Goal: Navigation & Orientation: Find specific page/section

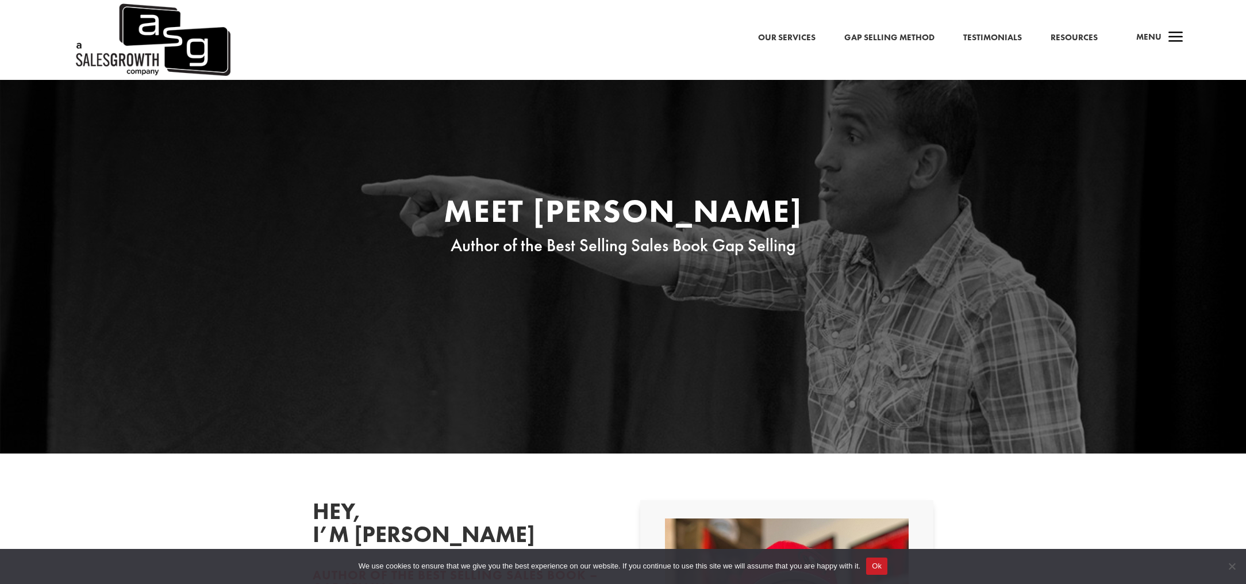
click at [899, 33] on link "Gap Selling Method" at bounding box center [889, 37] width 90 height 15
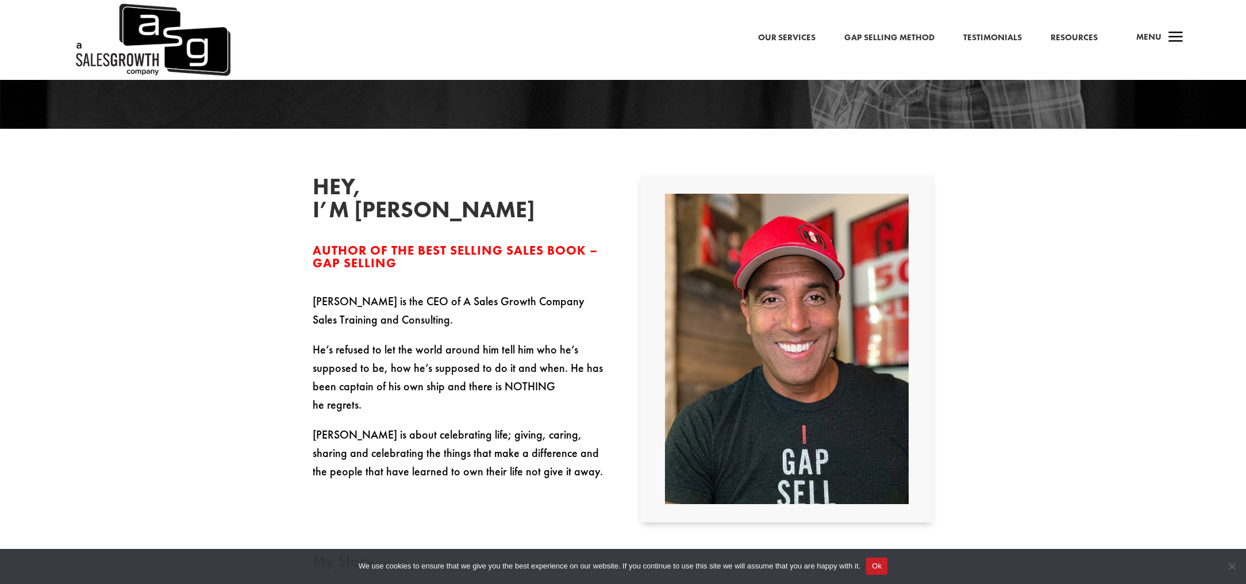
scroll to position [345, 0]
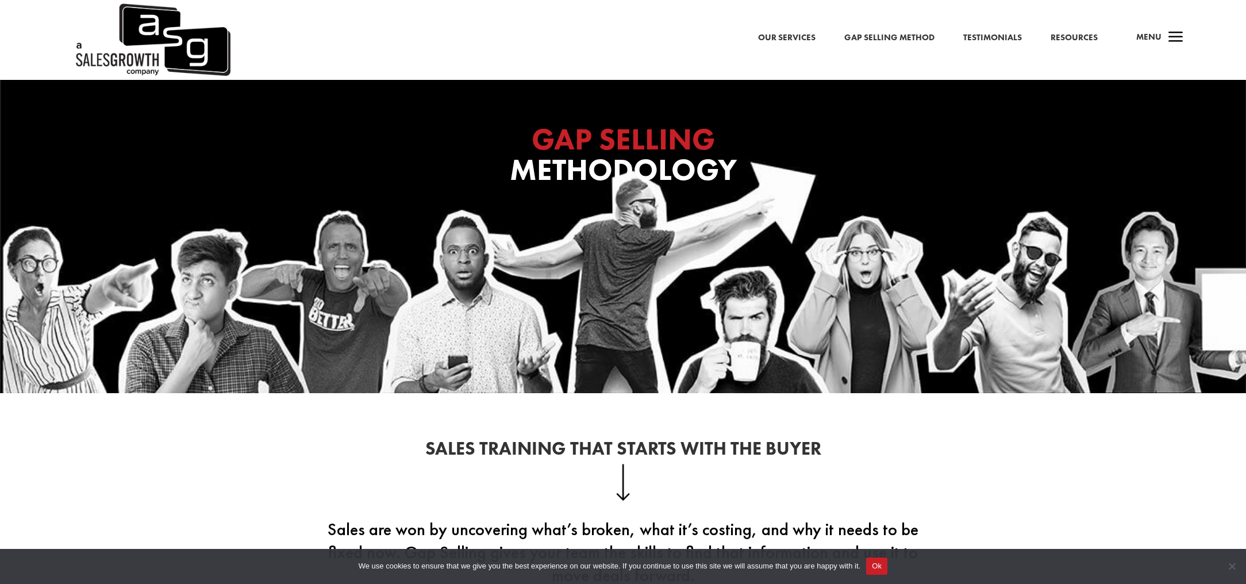
click at [790, 39] on link "Our Services" at bounding box center [786, 37] width 57 height 15
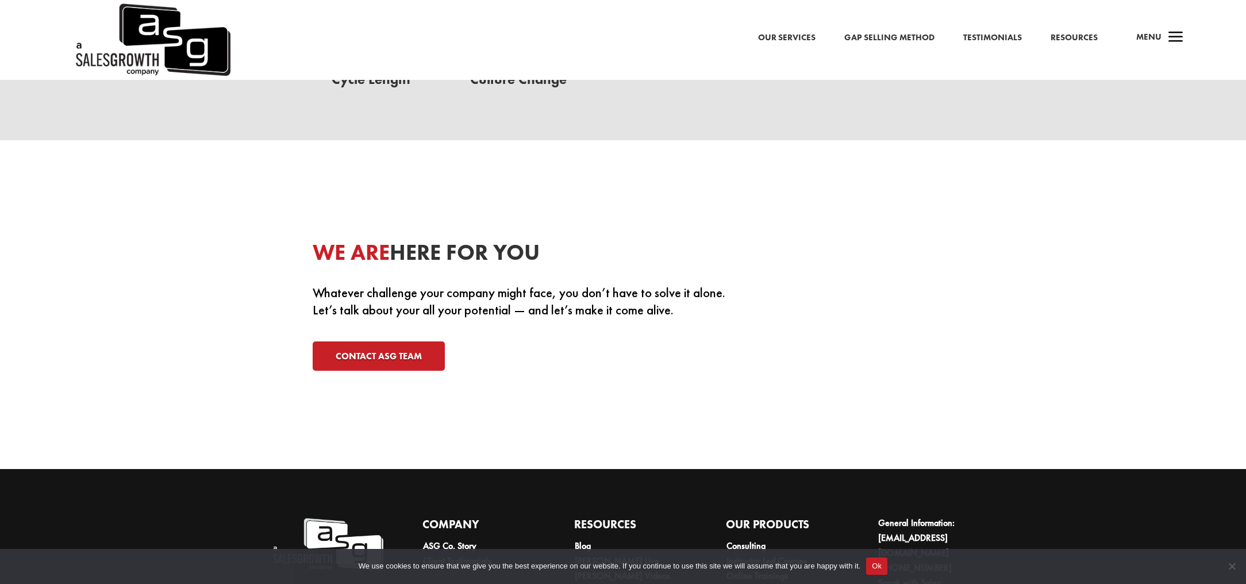
scroll to position [3507, 0]
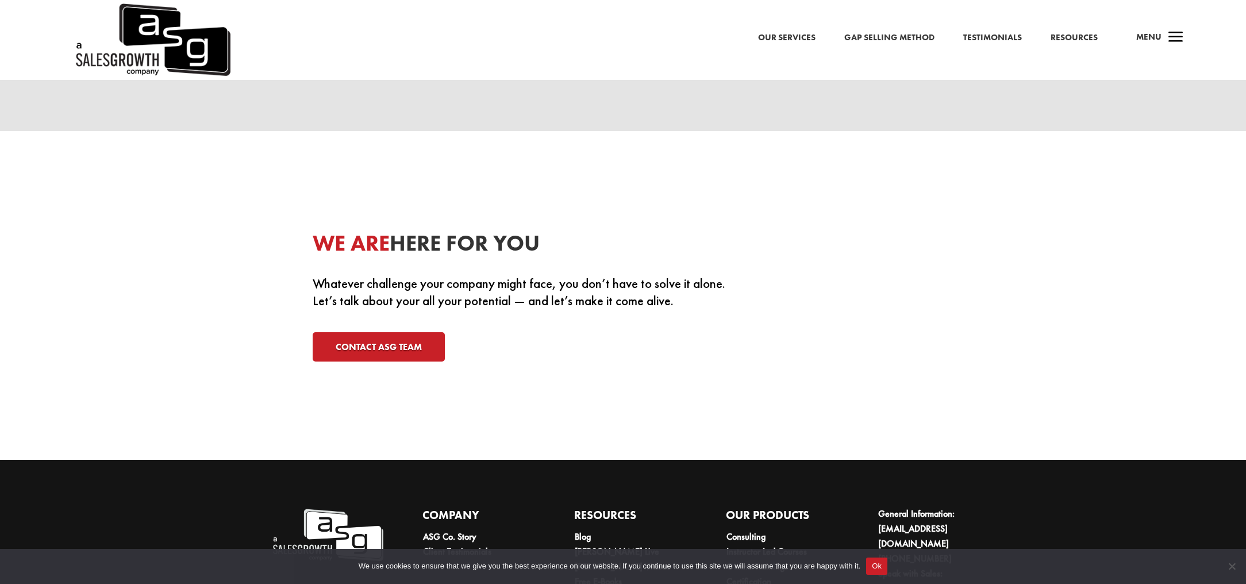
click at [1173, 38] on span "a" at bounding box center [1176, 37] width 23 height 23
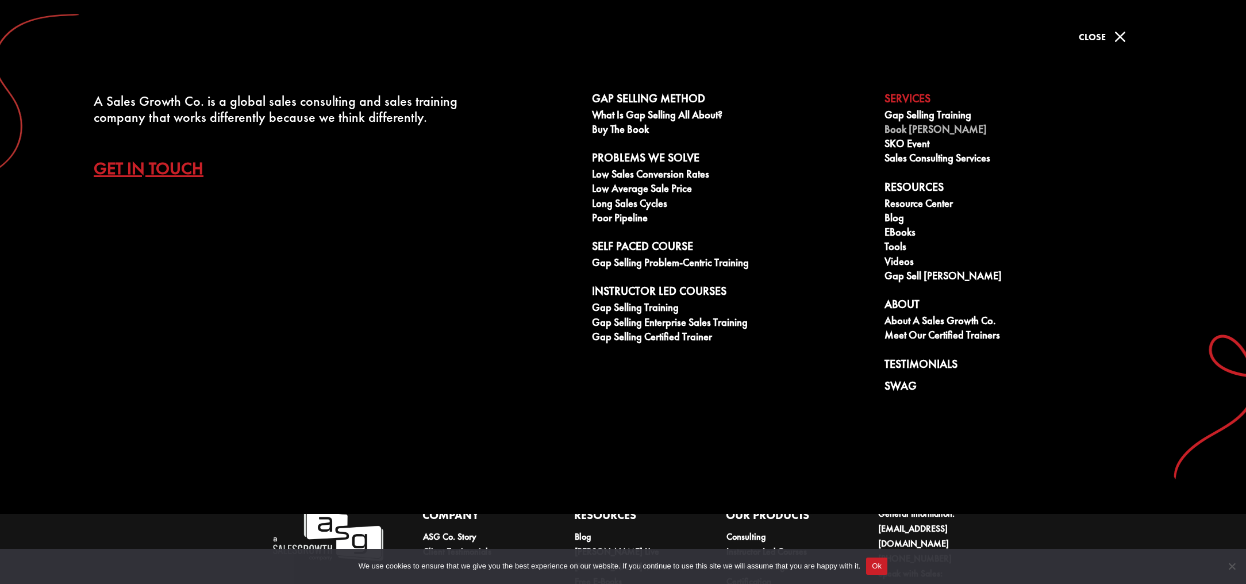
click at [938, 133] on link "Book [PERSON_NAME]" at bounding box center [1025, 131] width 280 height 14
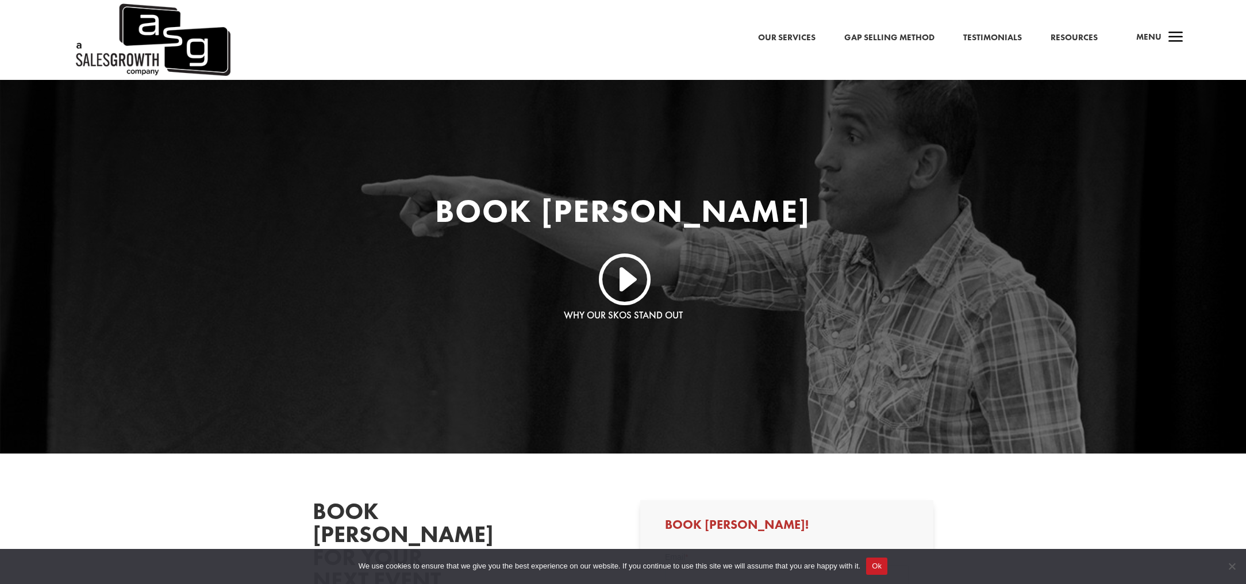
click at [1169, 34] on span "a" at bounding box center [1176, 37] width 23 height 23
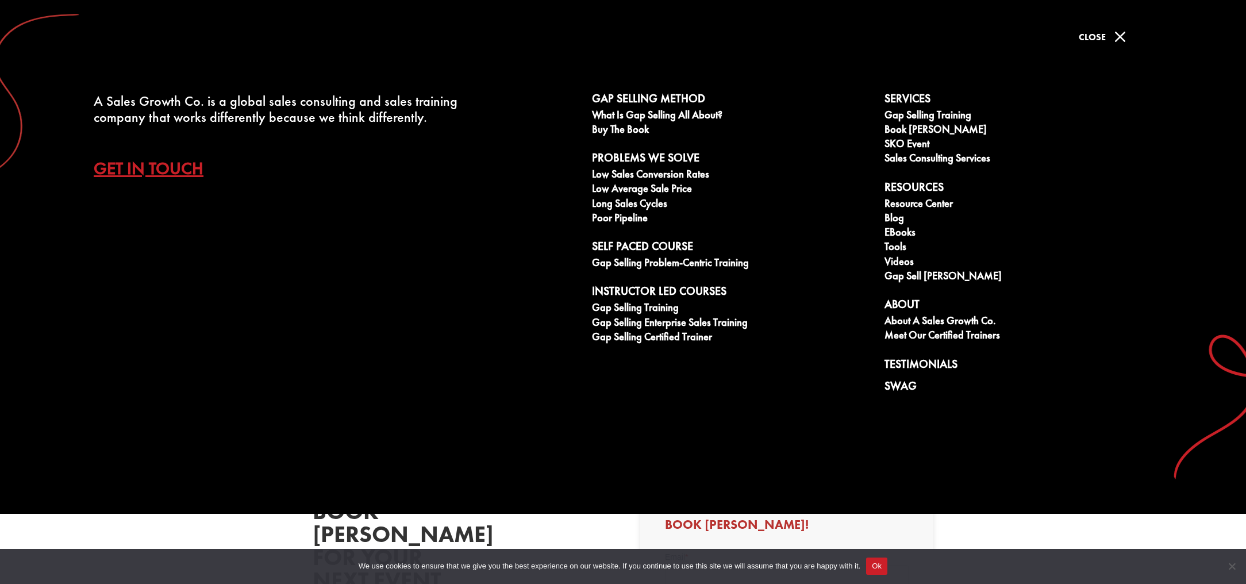
click at [1118, 33] on span "M" at bounding box center [1120, 36] width 23 height 23
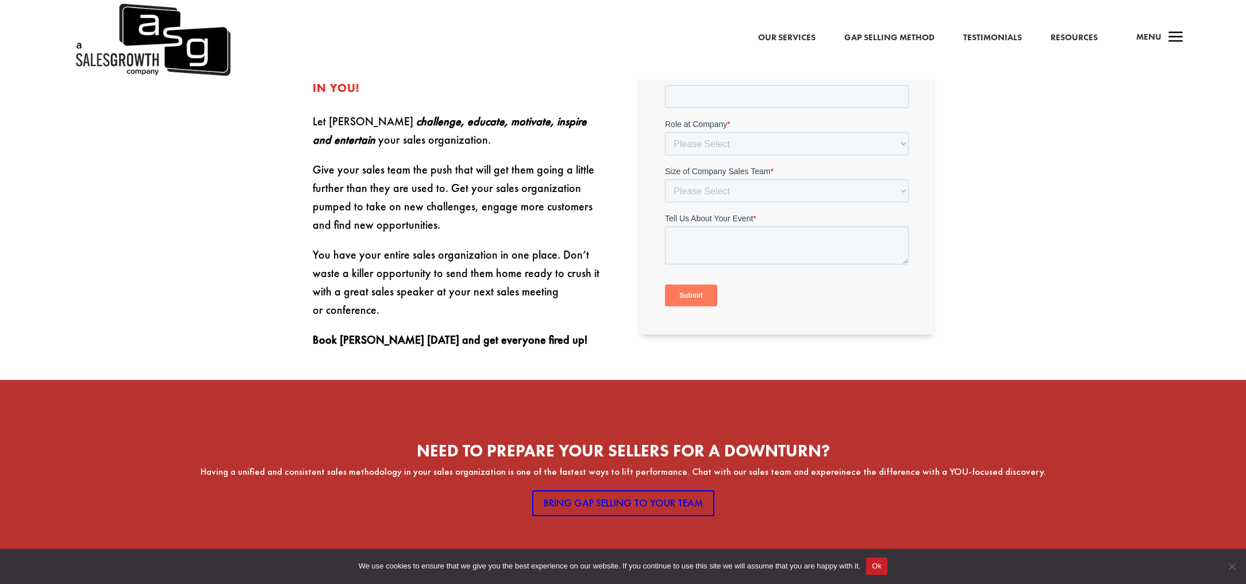
scroll to position [575, 0]
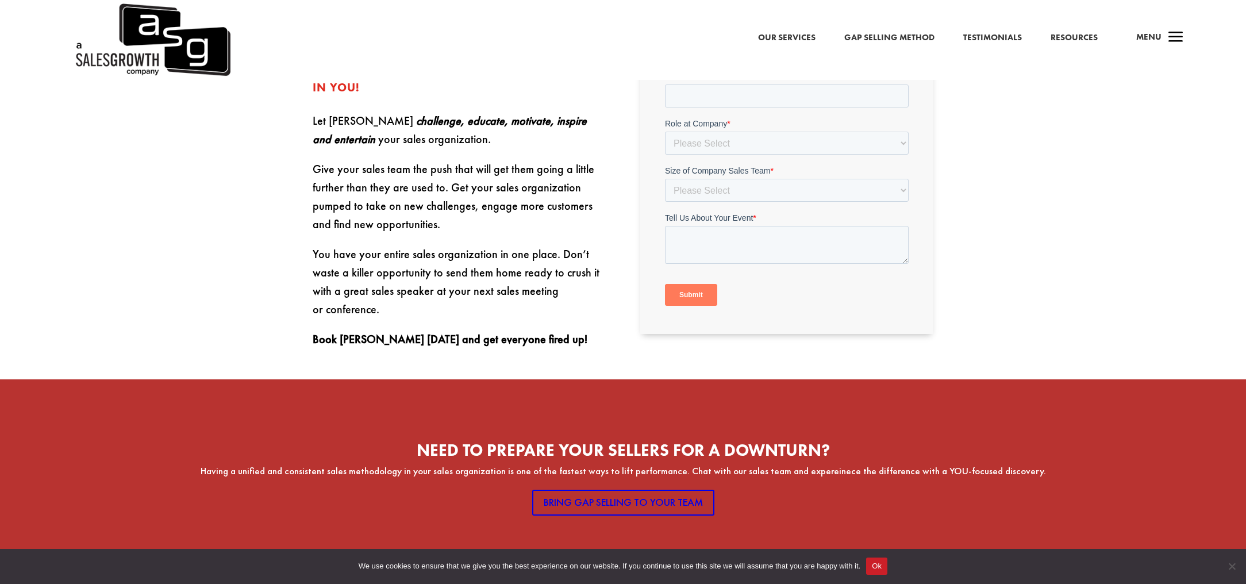
click at [796, 33] on link "Our Services" at bounding box center [786, 37] width 57 height 15
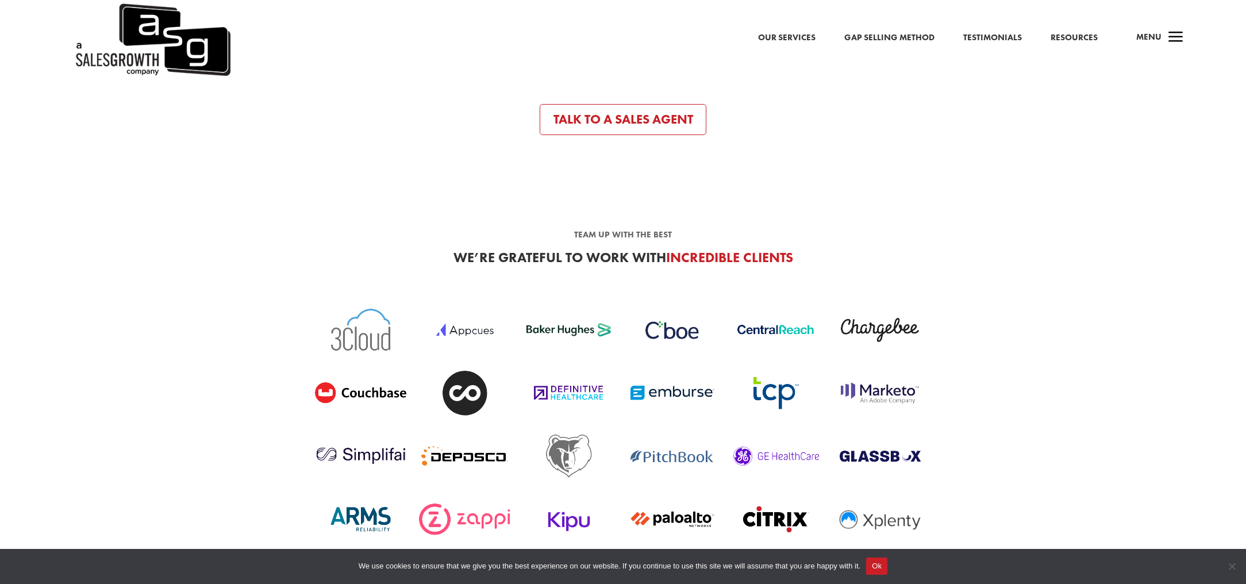
scroll to position [2472, 0]
